Goal: Task Accomplishment & Management: Manage account settings

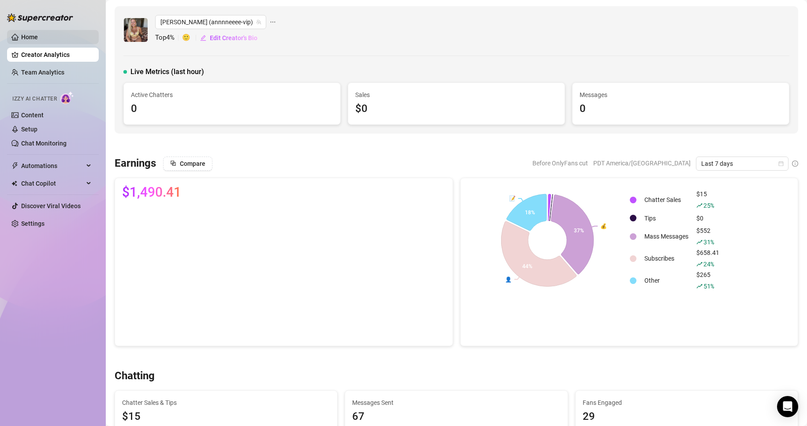
click at [32, 37] on link "Home" at bounding box center [29, 37] width 17 height 7
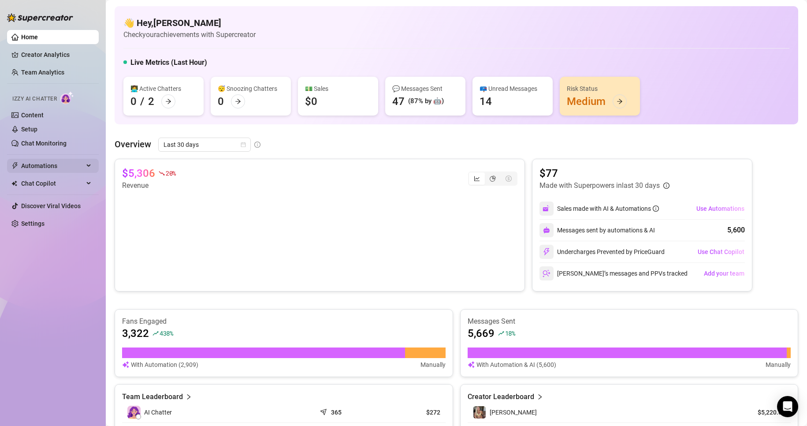
click at [78, 164] on span "Automations" at bounding box center [52, 166] width 63 height 14
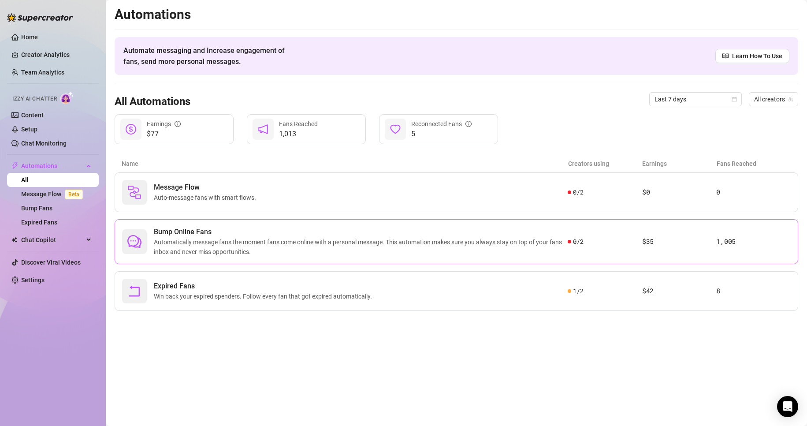
click at [329, 247] on span "Automatically message fans the moment fans come online with a personal message.…" at bounding box center [361, 246] width 414 height 19
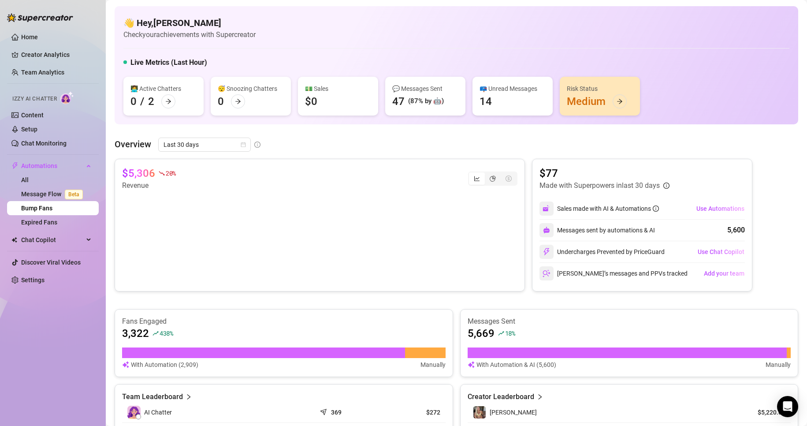
click at [41, 209] on link "Bump Fans" at bounding box center [36, 208] width 31 height 7
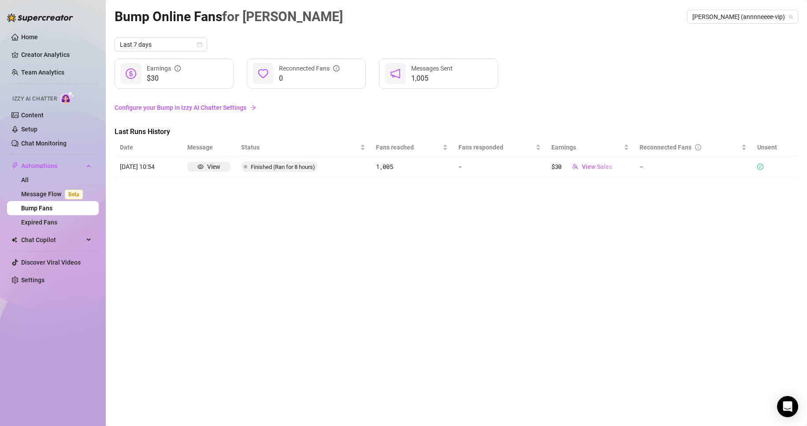
click at [163, 107] on link "Configure your Bump in Izzy AI Chatter Settings" at bounding box center [457, 108] width 684 height 10
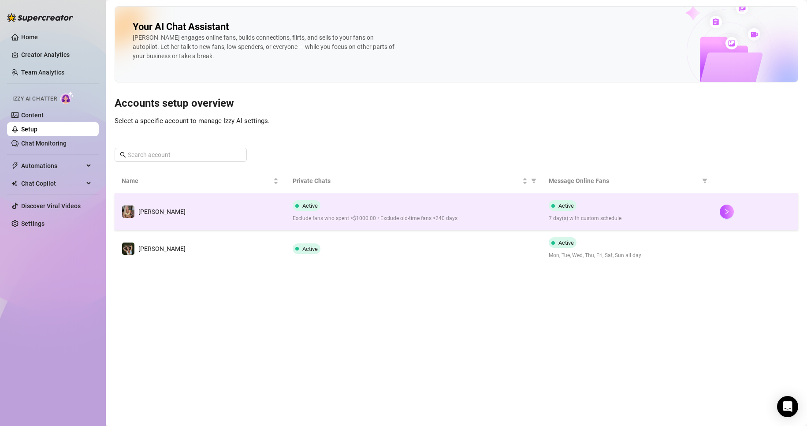
click at [599, 221] on span "7 day(s) with custom schedule" at bounding box center [627, 218] width 157 height 8
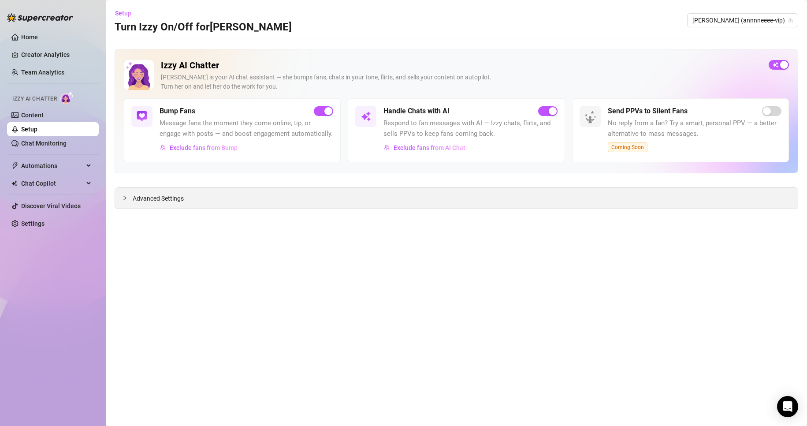
click at [168, 196] on span "Advanced Settings" at bounding box center [158, 199] width 51 height 10
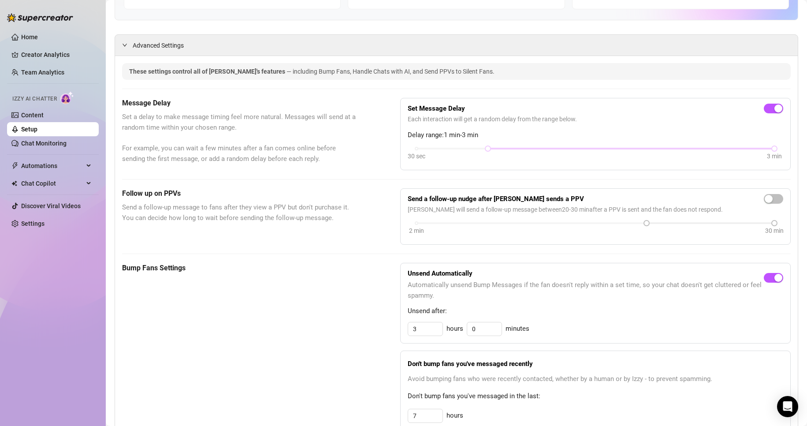
scroll to position [176, 0]
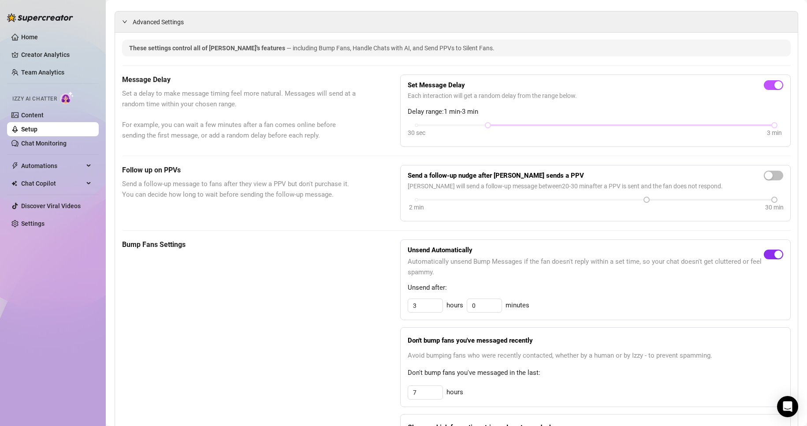
click at [775, 258] on div "button" at bounding box center [779, 254] width 8 height 8
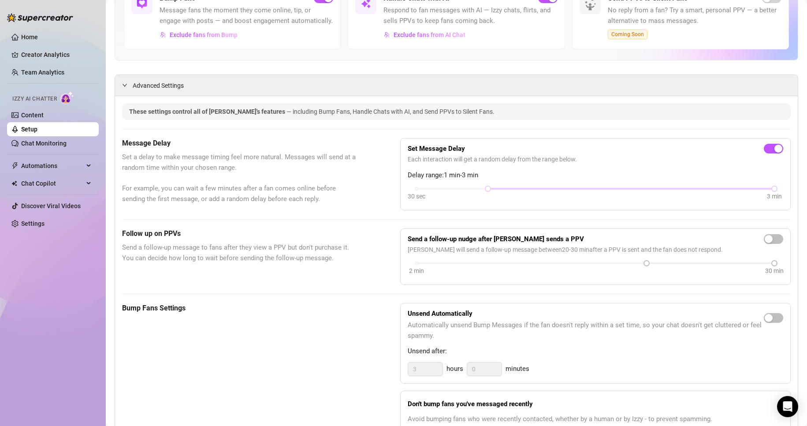
scroll to position [123, 0]
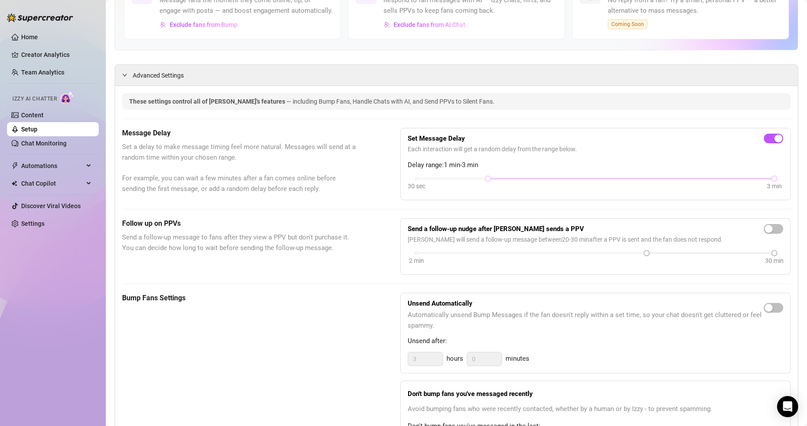
click at [226, 244] on span "Send a follow-up message to fans after they view a PPV but don't purchase it. Y…" at bounding box center [239, 242] width 234 height 21
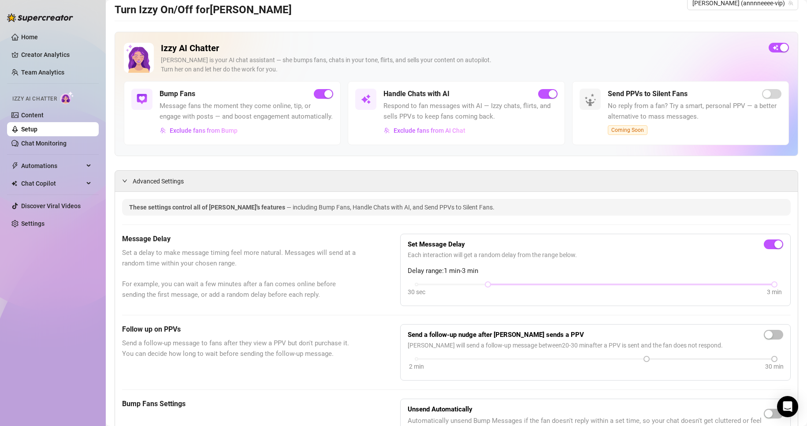
scroll to position [0, 0]
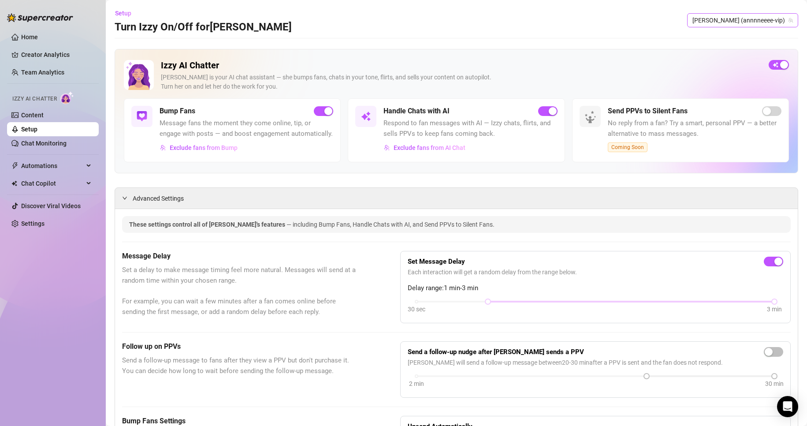
click at [756, 17] on span "[PERSON_NAME] (annnneeee-vip)" at bounding box center [743, 20] width 101 height 13
click at [737, 53] on span "( aunaturelmamafree )" at bounding box center [754, 54] width 59 height 10
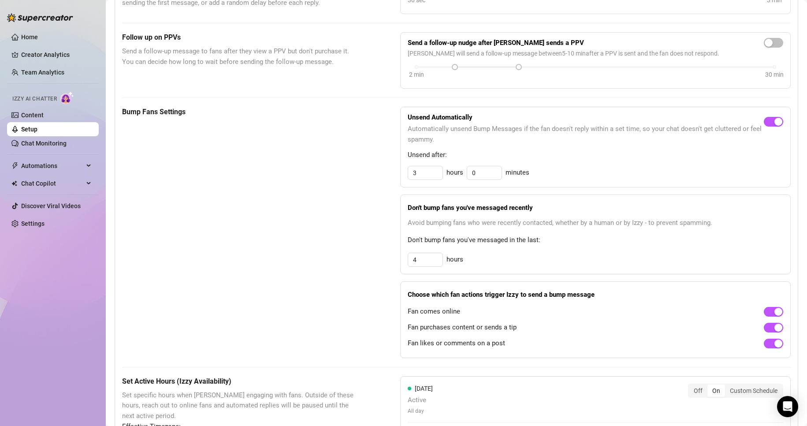
scroll to position [309, 0]
click at [775, 126] on div "button" at bounding box center [779, 122] width 8 height 8
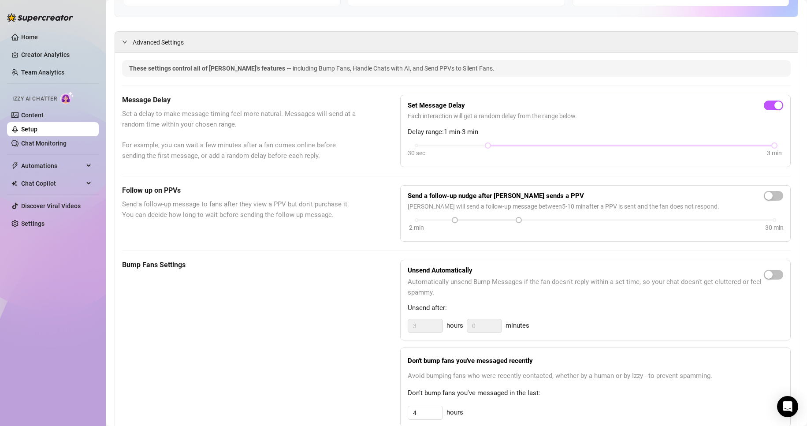
scroll to position [0, 0]
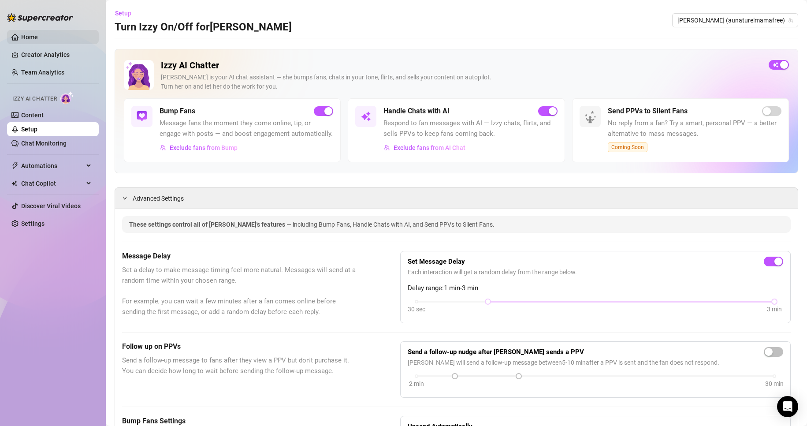
drag, startPoint x: 29, startPoint y: 34, endPoint x: 40, endPoint y: 41, distance: 13.2
click at [29, 35] on link "Home" at bounding box center [29, 37] width 17 height 7
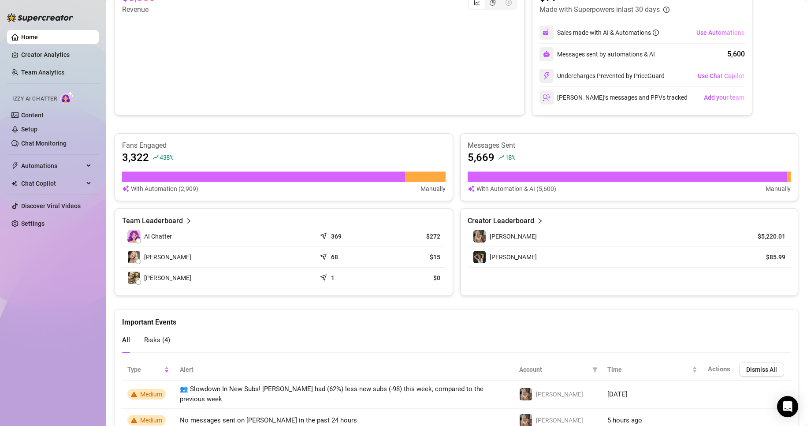
scroll to position [176, 0]
click at [171, 219] on article "Team Leaderboard" at bounding box center [152, 220] width 61 height 11
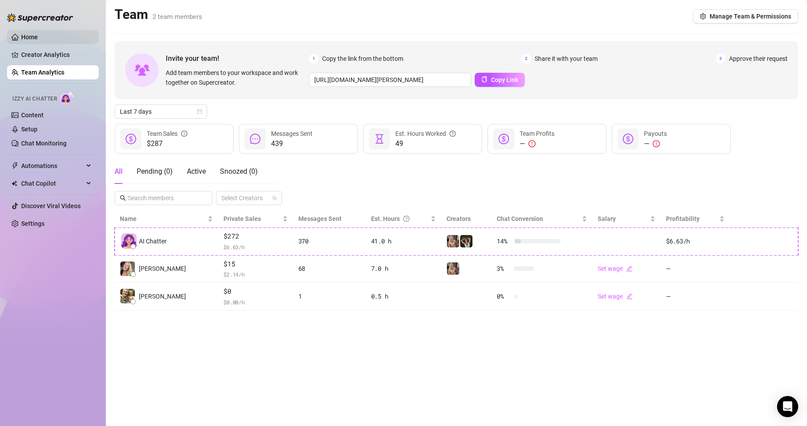
click at [24, 37] on link "Home" at bounding box center [29, 37] width 17 height 7
